Goal: Information Seeking & Learning: Learn about a topic

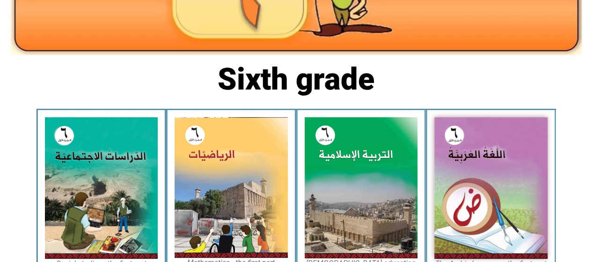
scroll to position [187, 0]
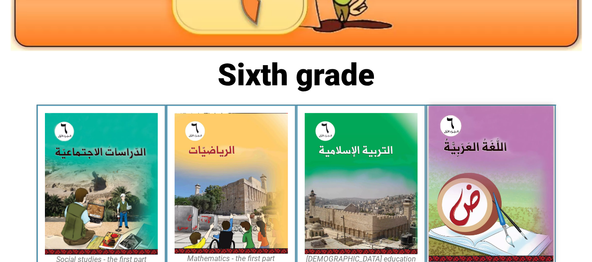
click at [442, 149] on img at bounding box center [491, 183] width 124 height 155
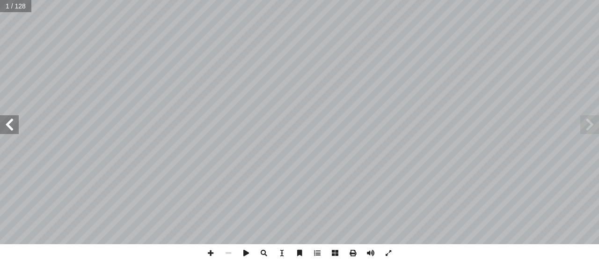
click at [16, 127] on span at bounding box center [9, 124] width 19 height 19
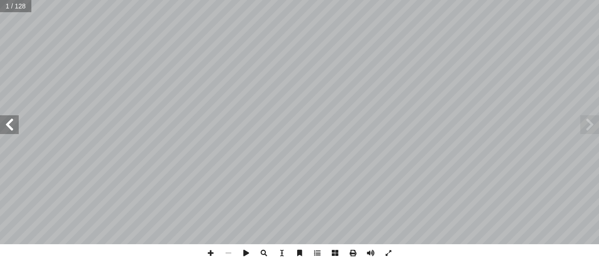
click at [16, 127] on span at bounding box center [9, 124] width 19 height 19
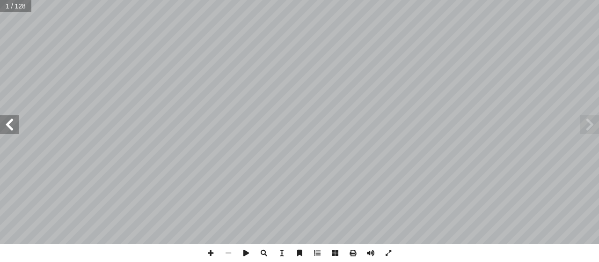
click at [16, 127] on span at bounding box center [9, 124] width 19 height 19
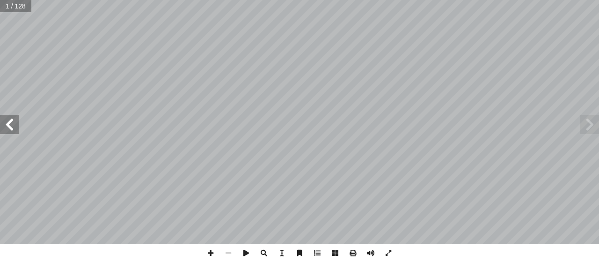
click at [16, 127] on span at bounding box center [9, 124] width 19 height 19
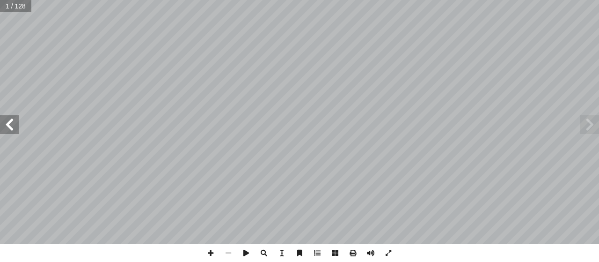
click at [16, 127] on span at bounding box center [9, 124] width 19 height 19
click at [390, 252] on span at bounding box center [388, 253] width 18 height 18
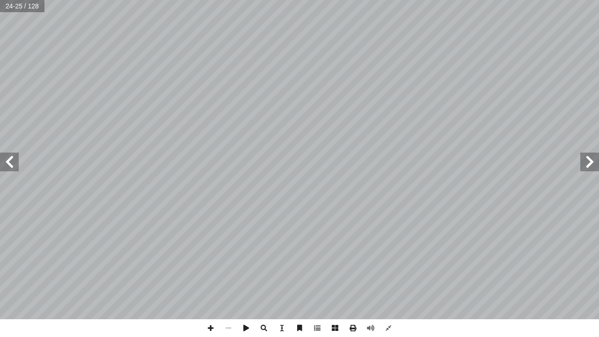
click at [589, 159] on span at bounding box center [589, 162] width 19 height 19
click at [218, 261] on span at bounding box center [211, 328] width 18 height 18
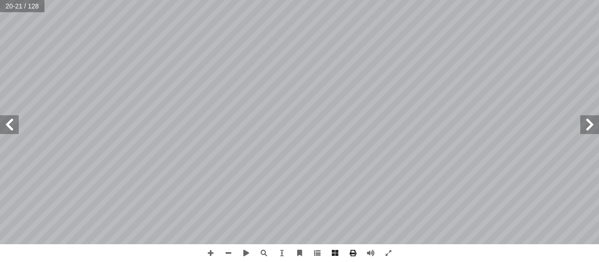
click at [11, 122] on span at bounding box center [9, 124] width 19 height 19
click at [212, 258] on span at bounding box center [211, 253] width 18 height 18
click at [251, 0] on html "الصفحة الرئيسية الصف الأول الصف الثاني الصف الثالث الصف الرابع الصف الخامس الصف…" at bounding box center [299, 42] width 599 height 85
click at [231, 0] on html "الصفحة الرئيسية الصف الأول الصف الثاني الصف الثالث الصف الرابع الصف الخامس الصف…" at bounding box center [299, 42] width 599 height 85
click at [8, 128] on span at bounding box center [9, 124] width 19 height 19
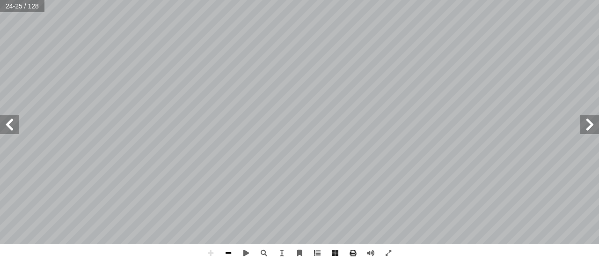
click at [217, 85] on html "الصفحة الرئيسية الصف الأول الصف الثاني الصف الثالث الصف الرابع الصف الخامس الصف…" at bounding box center [299, 42] width 599 height 85
click at [589, 121] on span at bounding box center [589, 124] width 19 height 19
click at [256, 85] on html "الصفحة الرئيسية الصف الأول الصف الثاني الصف الثالث الصف الرابع الصف الخامس الصف…" at bounding box center [299, 42] width 599 height 85
click at [400, 85] on html "الصفحة الرئيسية الصف الأول الصف الثاني الصف الثالث الصف الرابع الصف الخامس الصف…" at bounding box center [299, 42] width 599 height 85
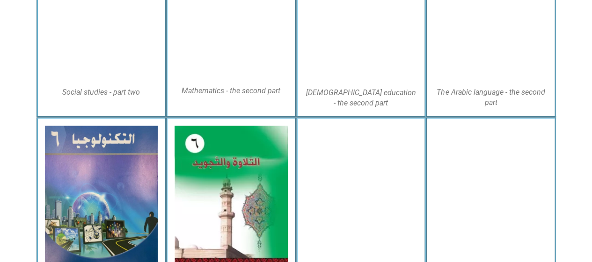
scroll to position [539, 0]
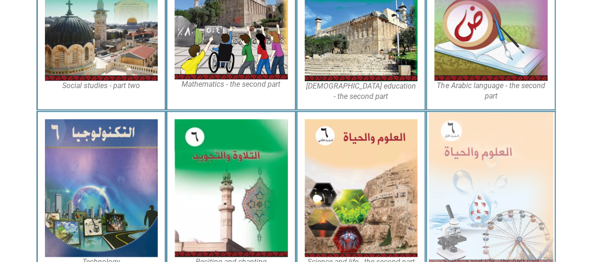
click at [465, 134] on img at bounding box center [491, 188] width 124 height 152
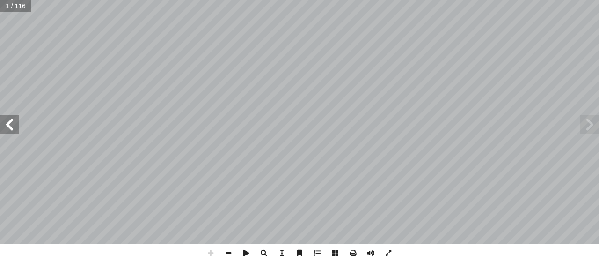
click at [13, 123] on span at bounding box center [9, 124] width 19 height 19
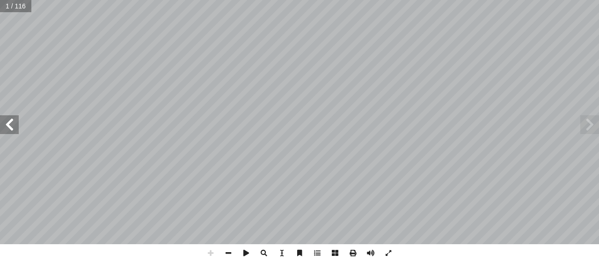
click at [13, 123] on span at bounding box center [9, 124] width 19 height 19
click at [227, 253] on span at bounding box center [228, 253] width 18 height 18
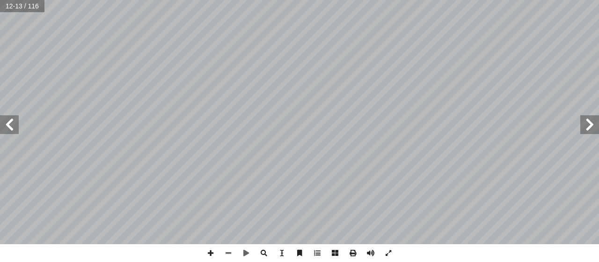
click at [11, 124] on span at bounding box center [9, 124] width 19 height 19
click at [16, 124] on span at bounding box center [9, 124] width 19 height 19
click at [18, 126] on span at bounding box center [9, 124] width 19 height 19
click at [208, 251] on span at bounding box center [211, 253] width 18 height 18
click at [389, 250] on span at bounding box center [388, 253] width 18 height 18
